Goal: Navigation & Orientation: Understand site structure

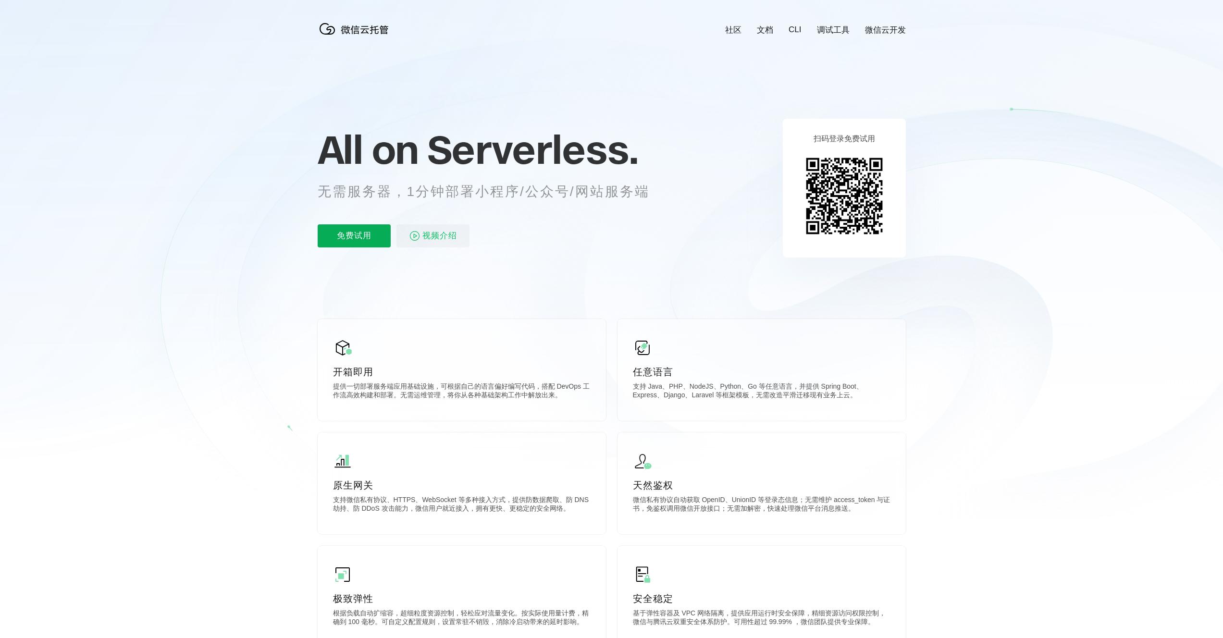
scroll to position [0, 1708]
click at [716, 229] on icon at bounding box center [611, 259] width 922 height 519
click at [992, 163] on icon at bounding box center [611, 259] width 922 height 519
